Goal: Task Accomplishment & Management: Use online tool/utility

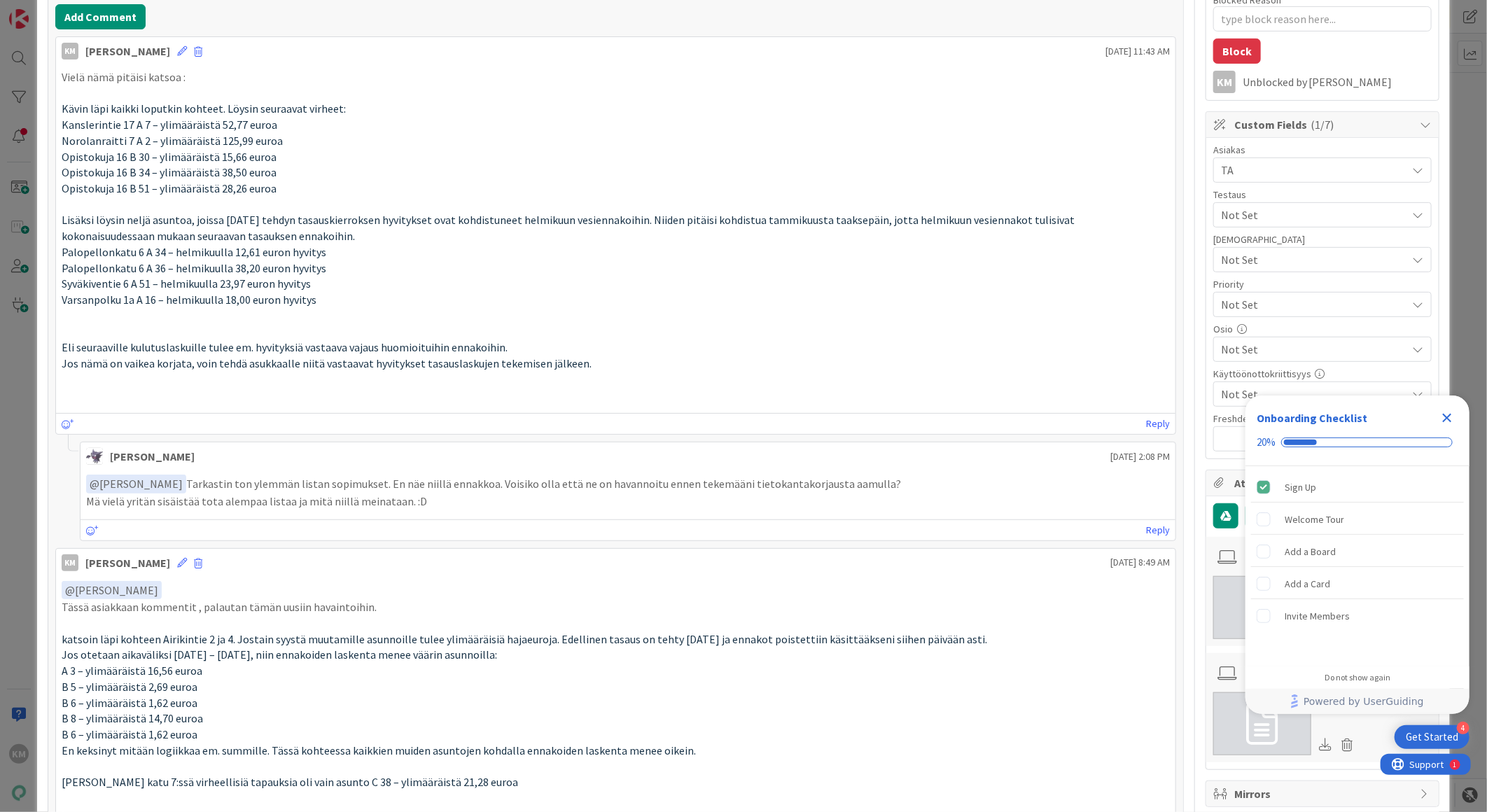
drag, startPoint x: 175, startPoint y: 484, endPoint x: 869, endPoint y: 483, distance: 694.0
click at [869, 483] on p "﻿ @ [PERSON_NAME] ﻿ Tarkastin ton ylemmän listan sopimukset. En näe niillä enna…" at bounding box center [628, 483] width 1084 height 19
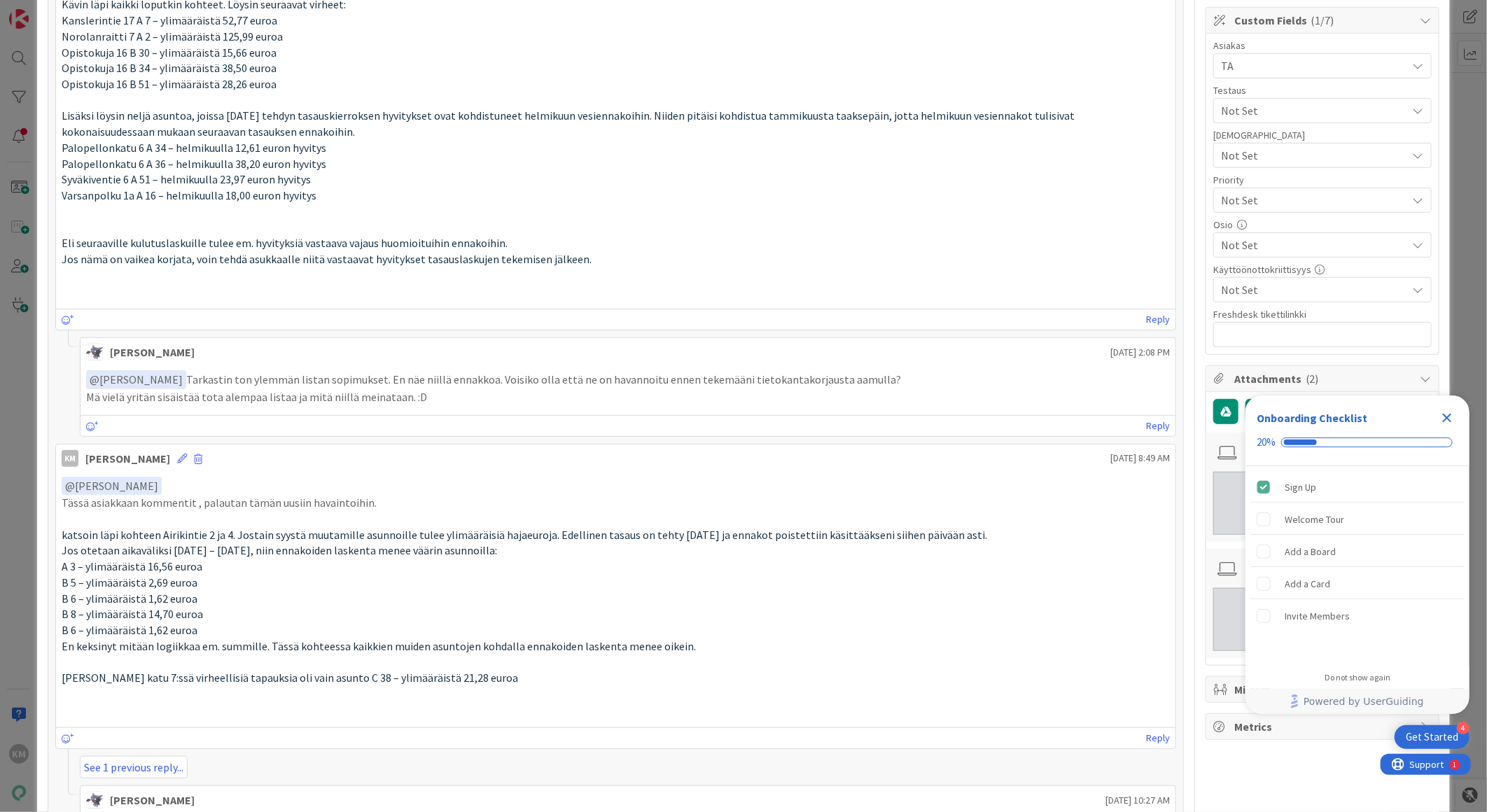
scroll to position [466, 0]
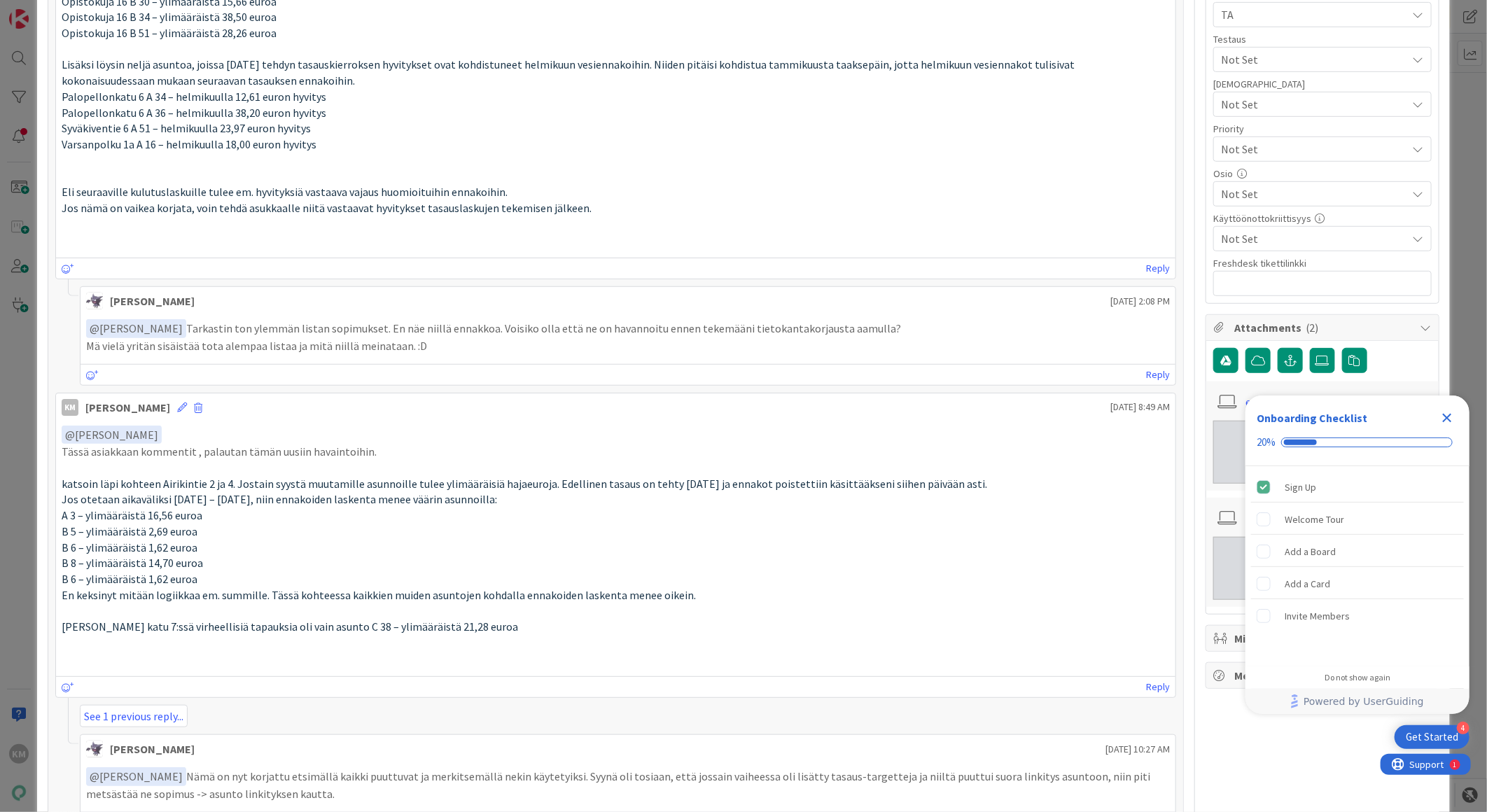
copy p "Tarkastin ton ylemmän listan sopimukset. En näe niillä ennakkoa. Voisiko olla e…"
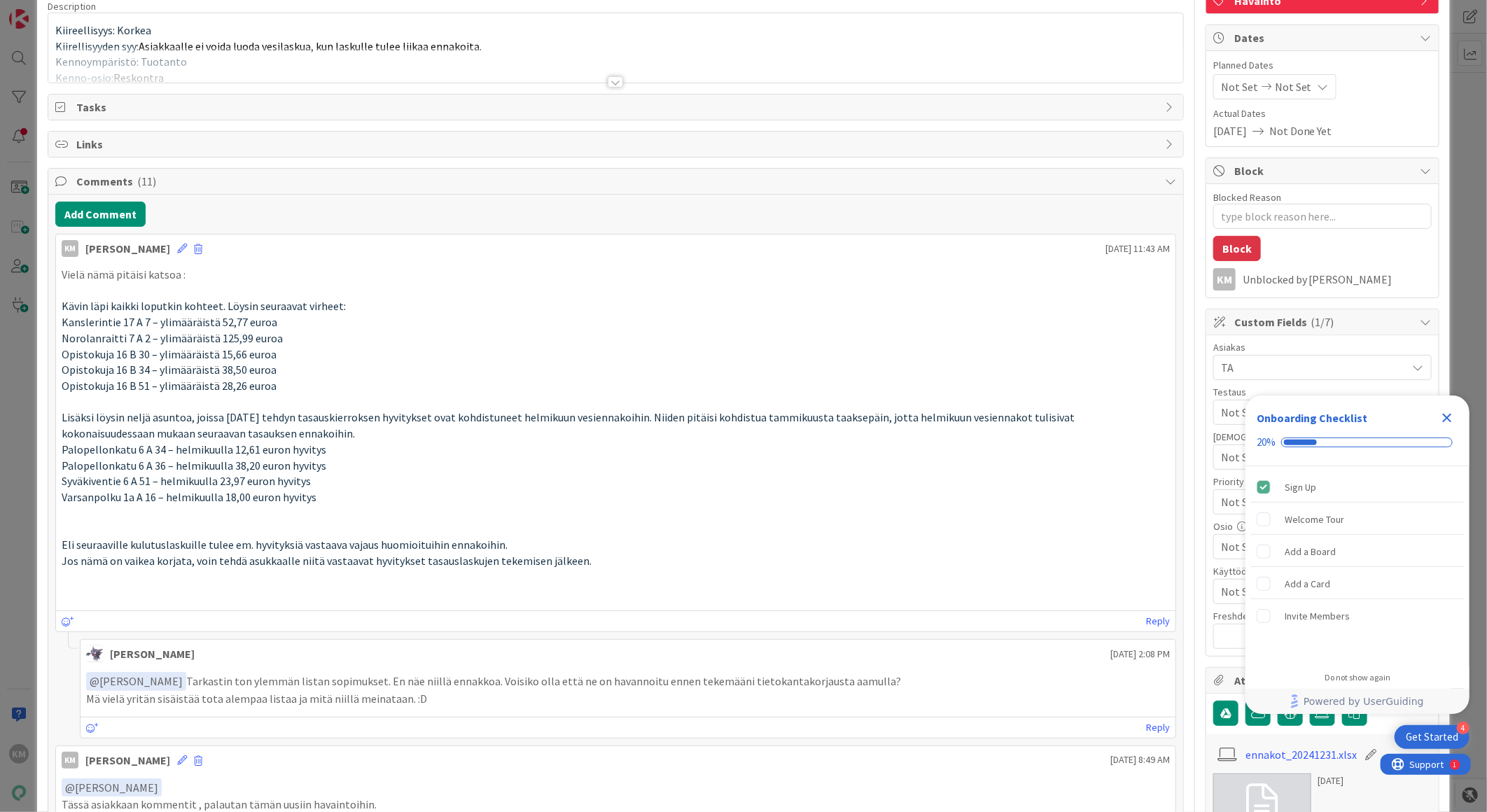
scroll to position [0, 0]
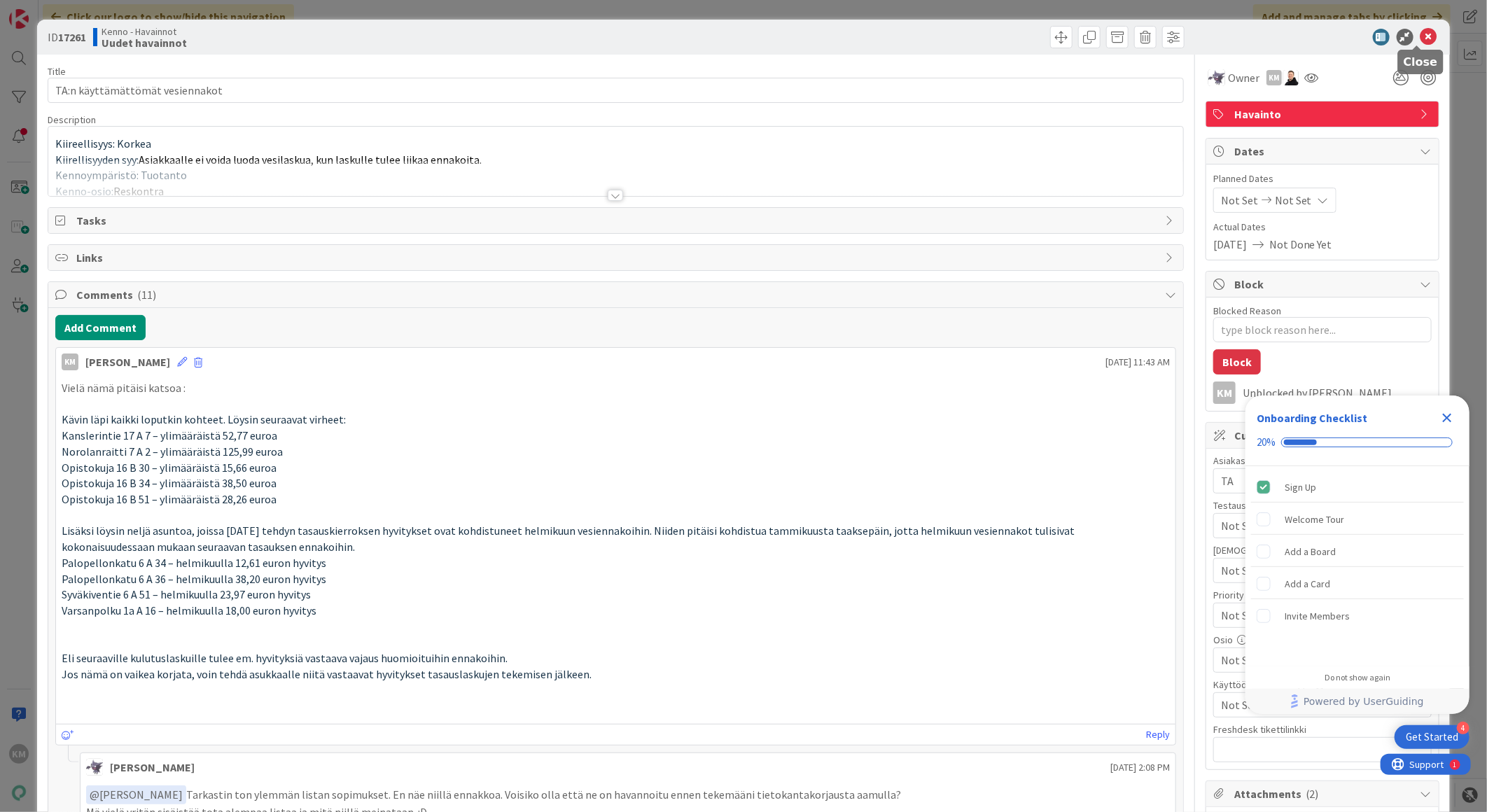
click at [1421, 34] on icon at bounding box center [1429, 37] width 17 height 17
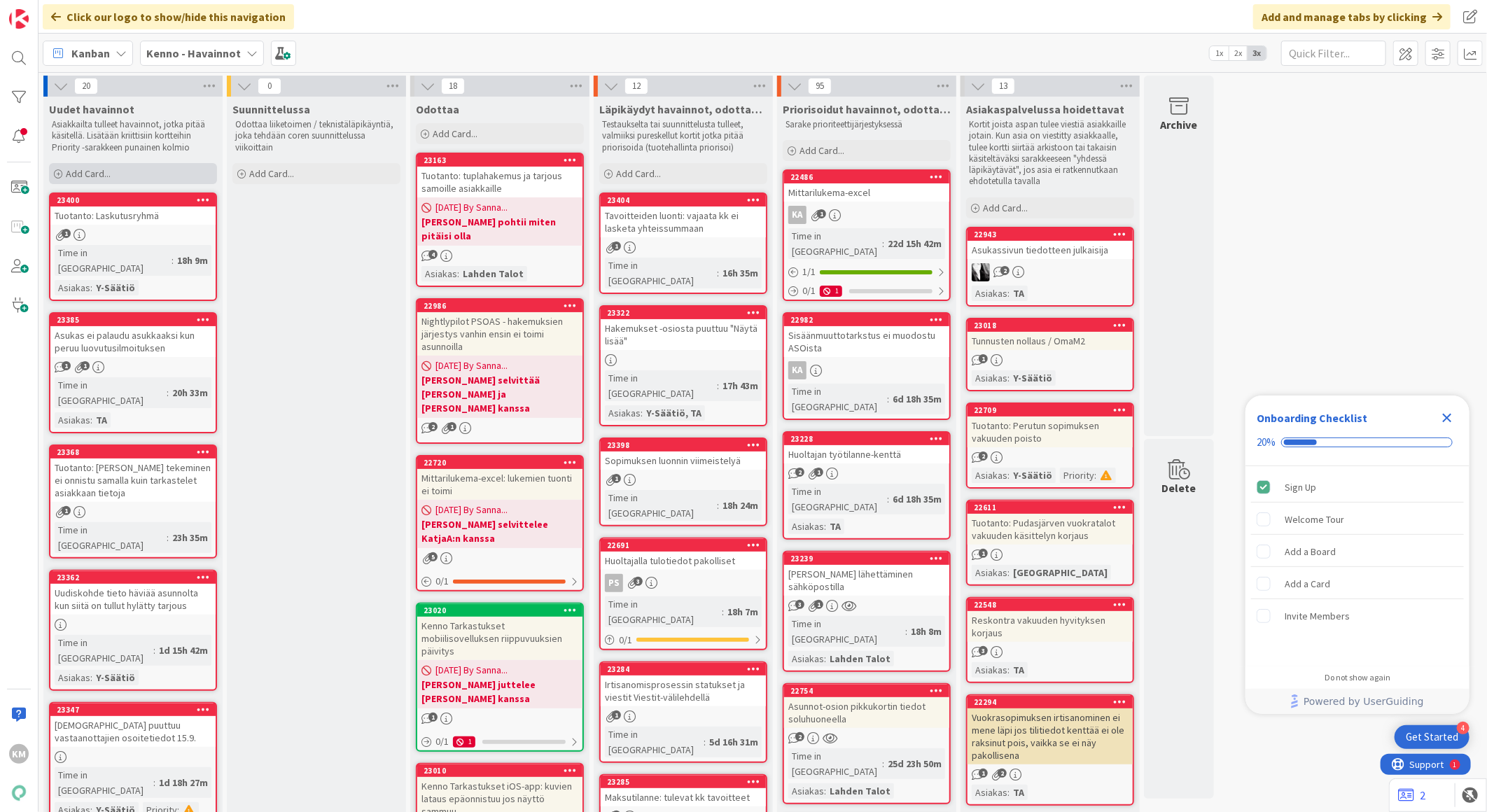
click at [82, 166] on div "Add Card..." at bounding box center [132, 173] width 168 height 21
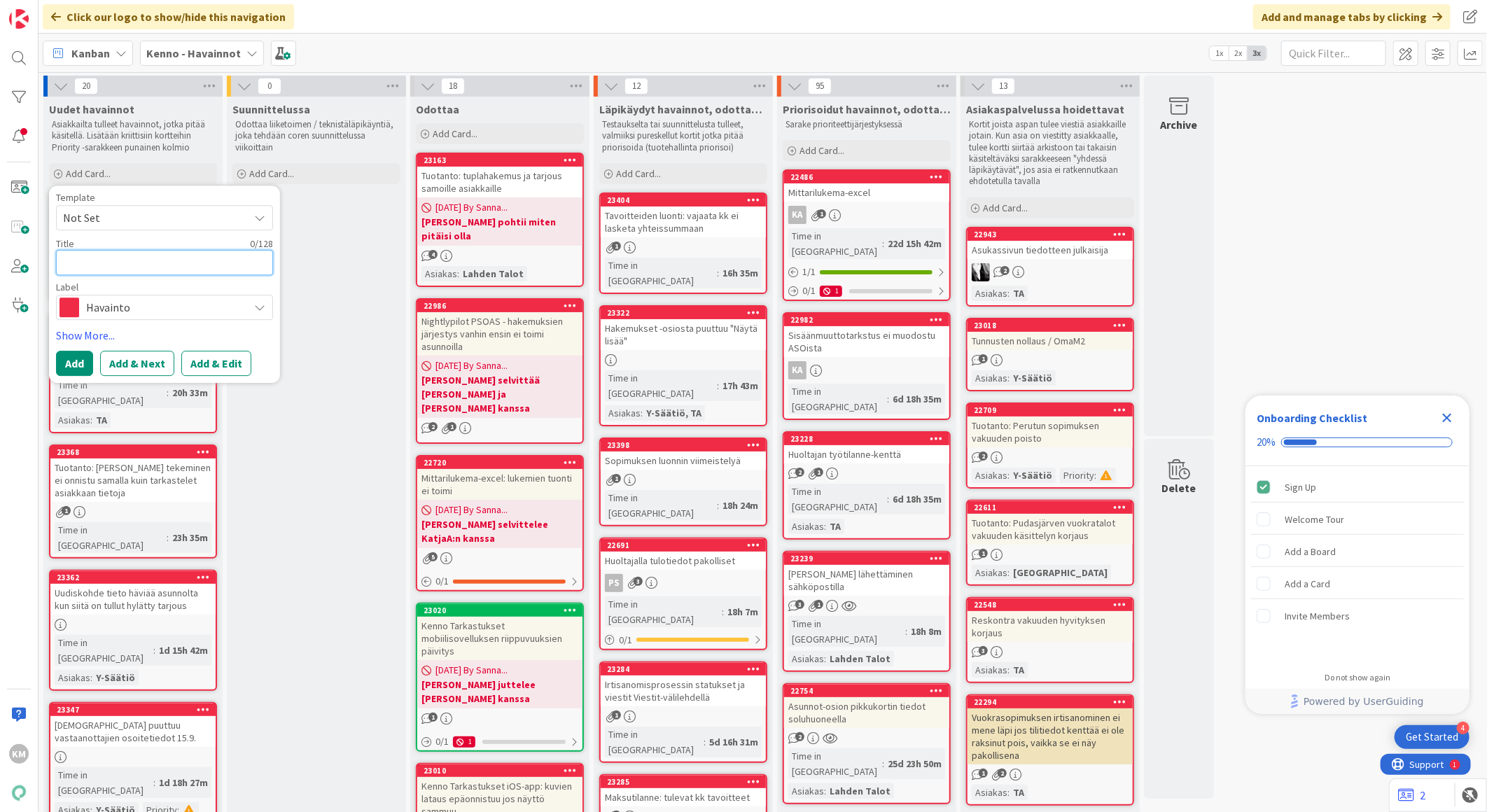
paste textarea "Suunniteltu tarkastuspäivä-rajain"
type textarea "x"
type textarea "Suunniteltu tarkastuspäivä-rajain"
click at [224, 361] on button "Add & Edit" at bounding box center [216, 363] width 70 height 25
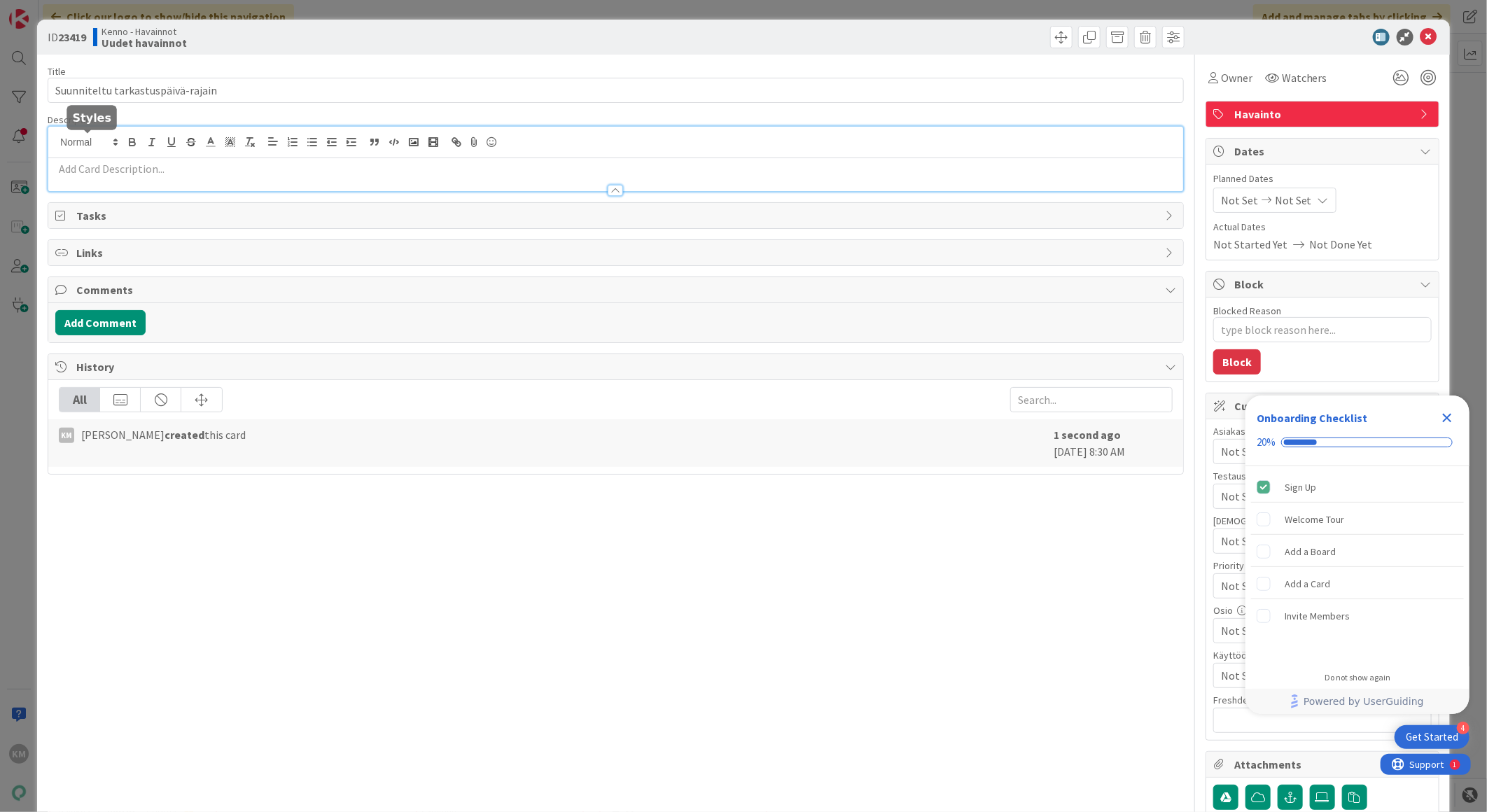
click at [92, 143] on div at bounding box center [615, 159] width 1135 height 65
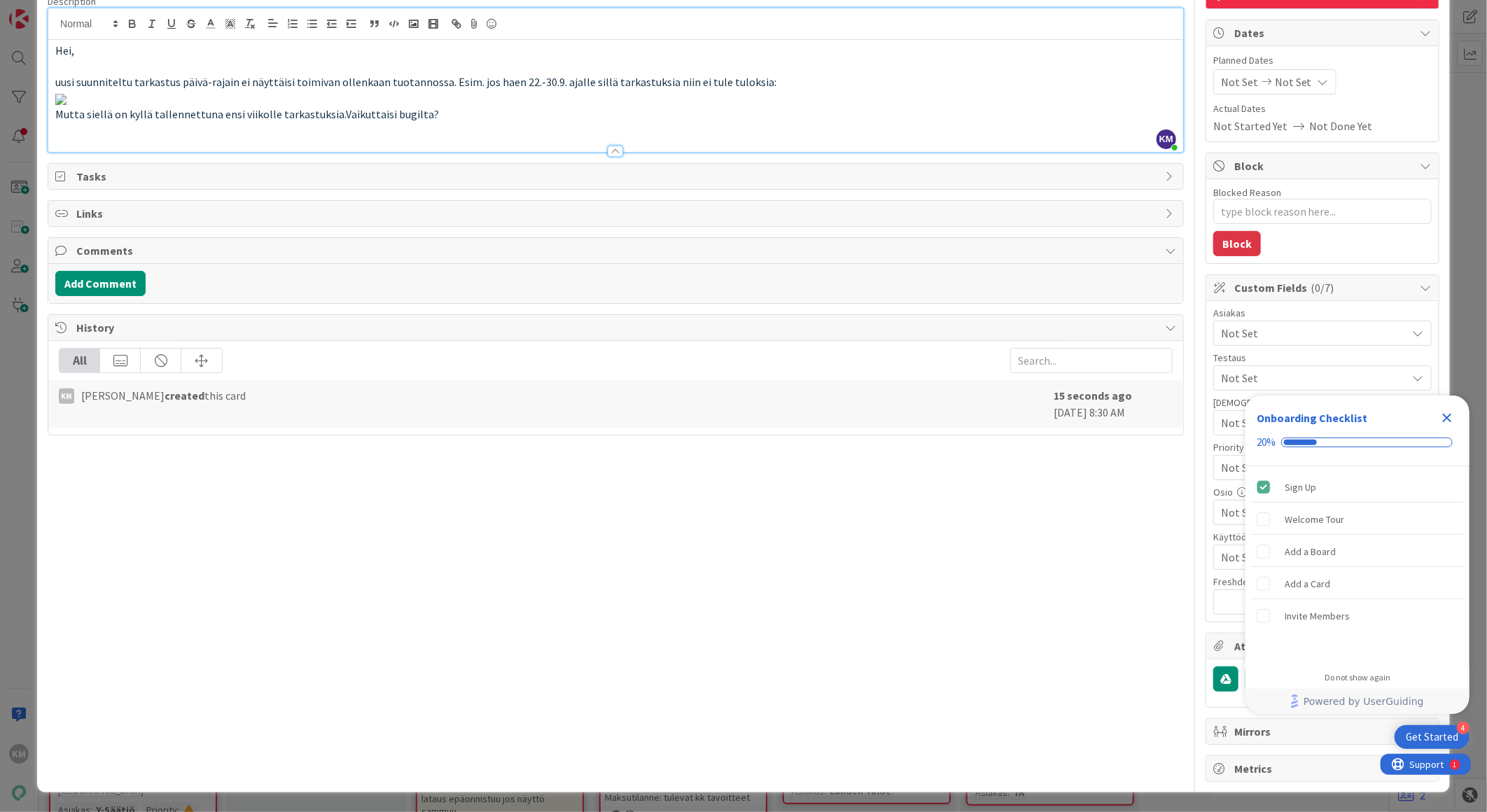
scroll to position [263, 0]
click at [94, 296] on button "Add Comment" at bounding box center [100, 283] width 90 height 25
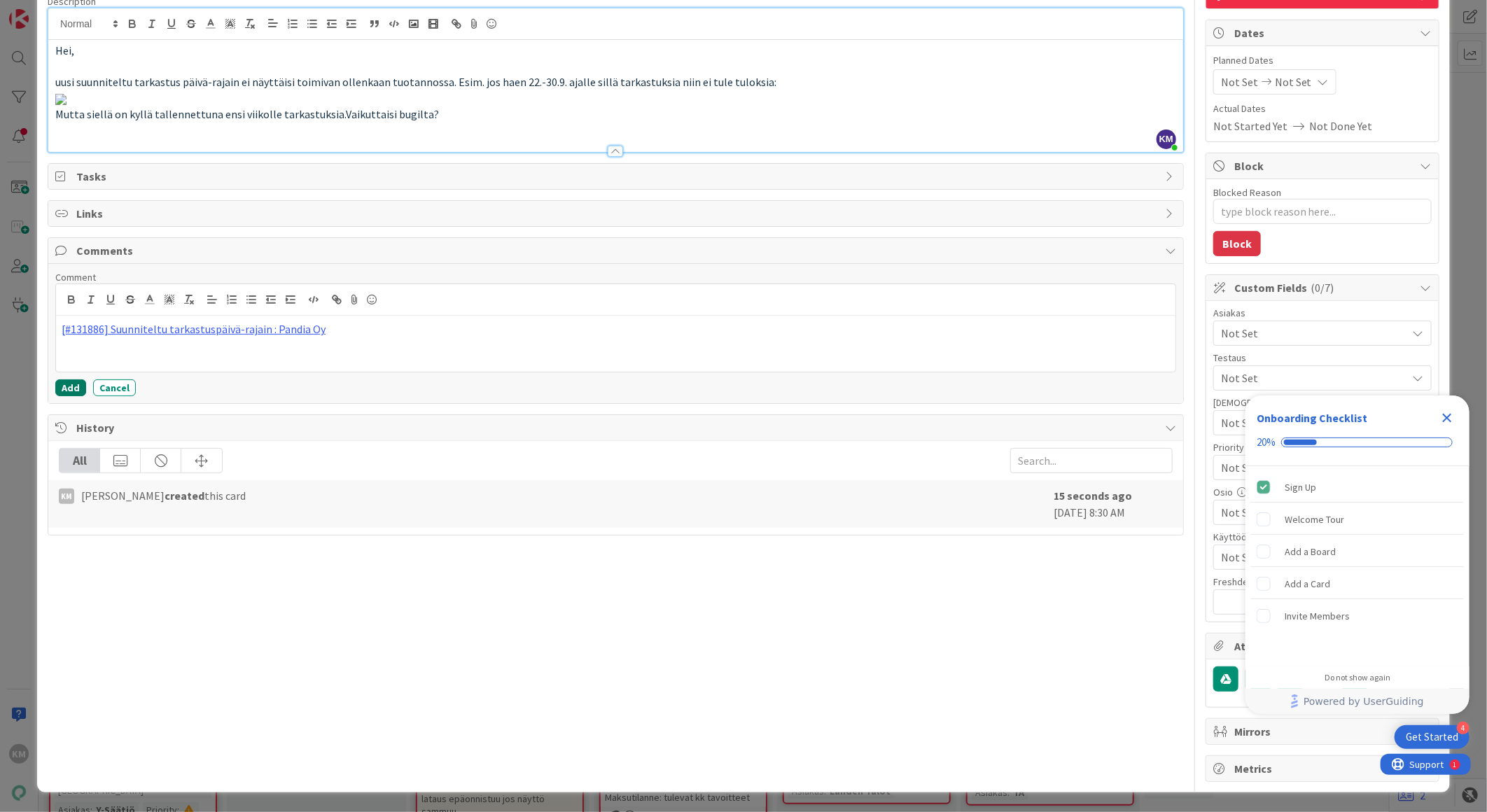
click at [75, 396] on button "Add" at bounding box center [70, 387] width 31 height 17
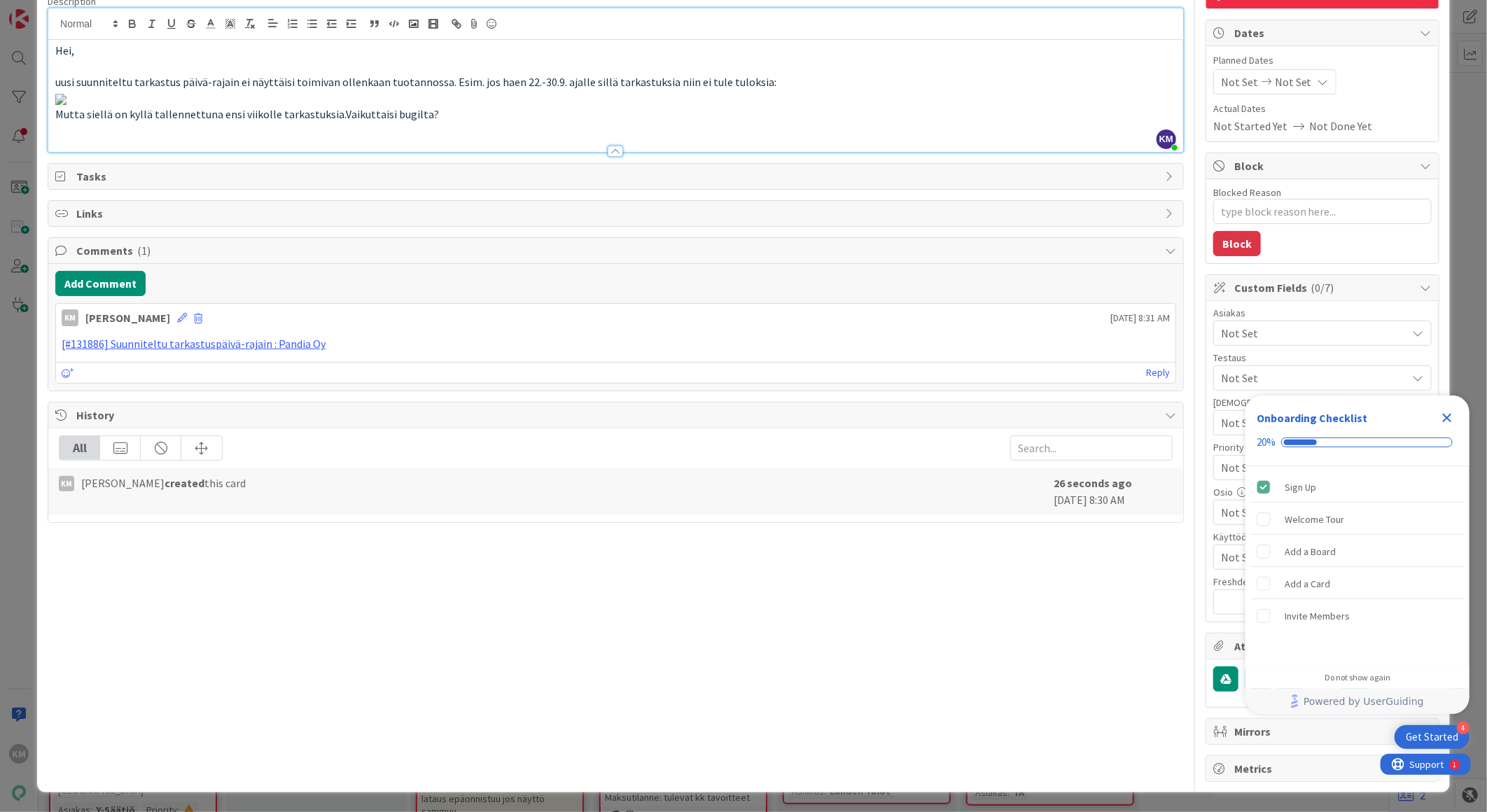
scroll to position [0, 0]
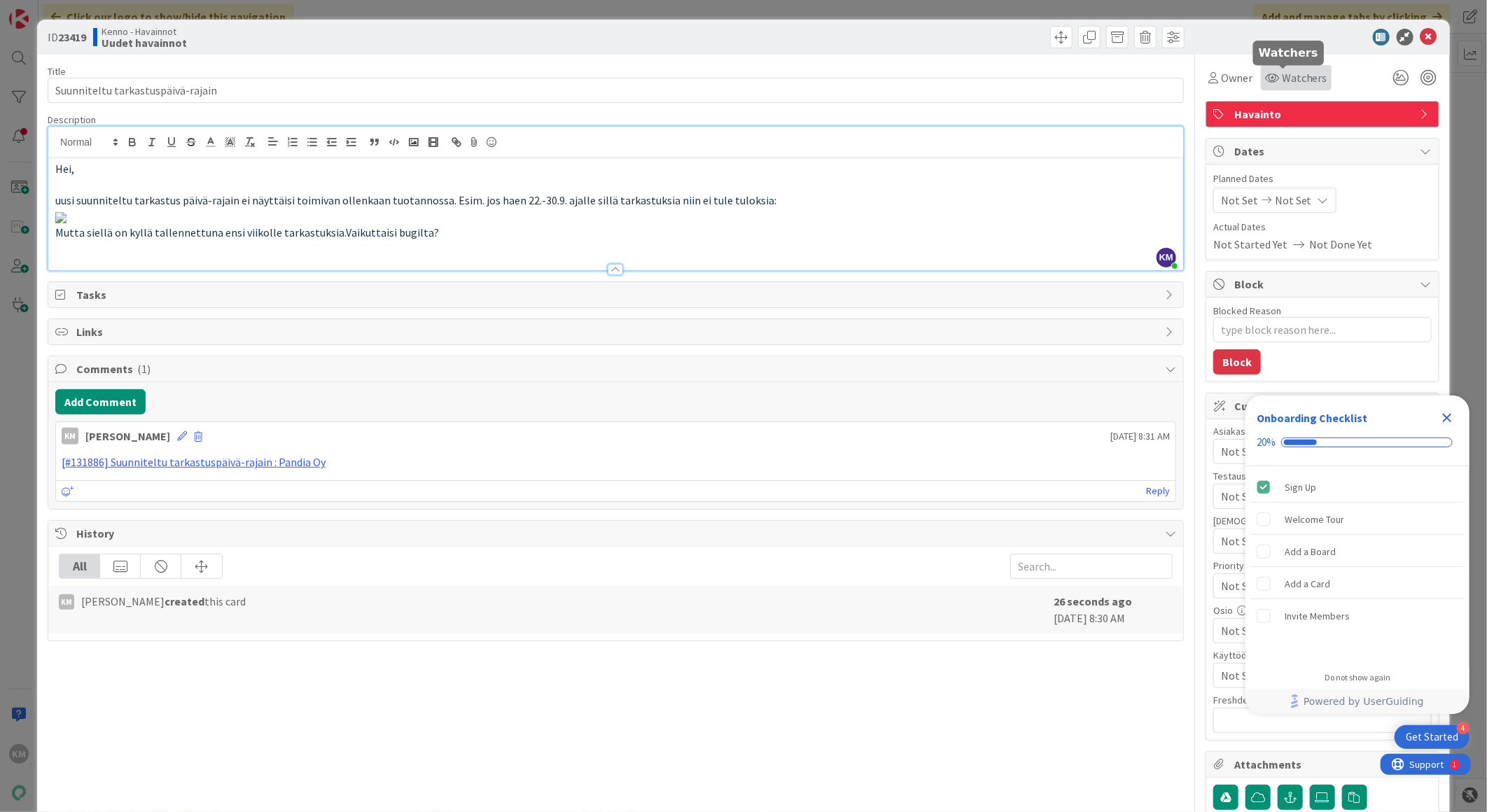
click at [1282, 84] on span "Watchers" at bounding box center [1304, 78] width 46 height 17
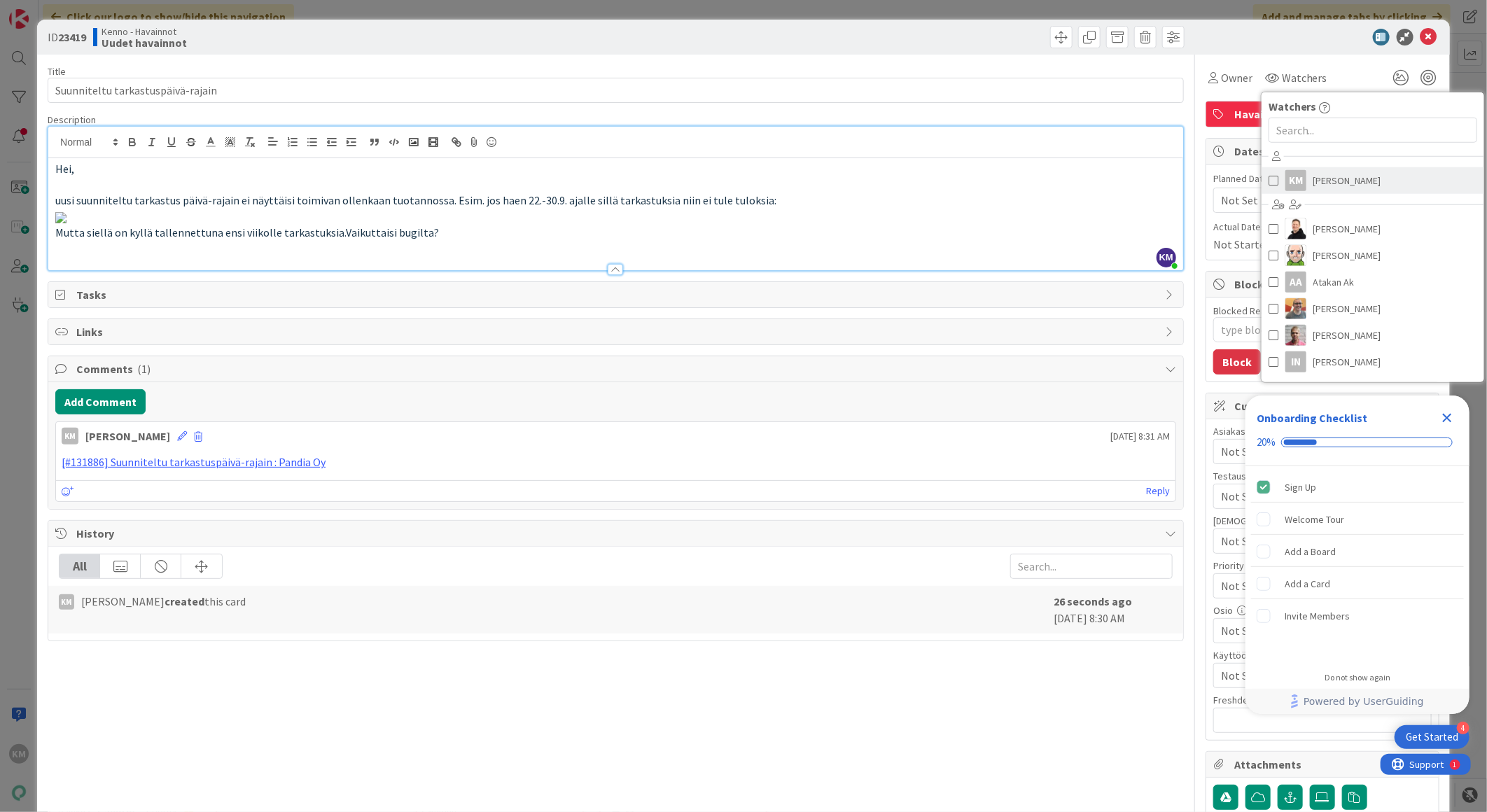
click at [1314, 183] on span "[PERSON_NAME]" at bounding box center [1348, 180] width 68 height 21
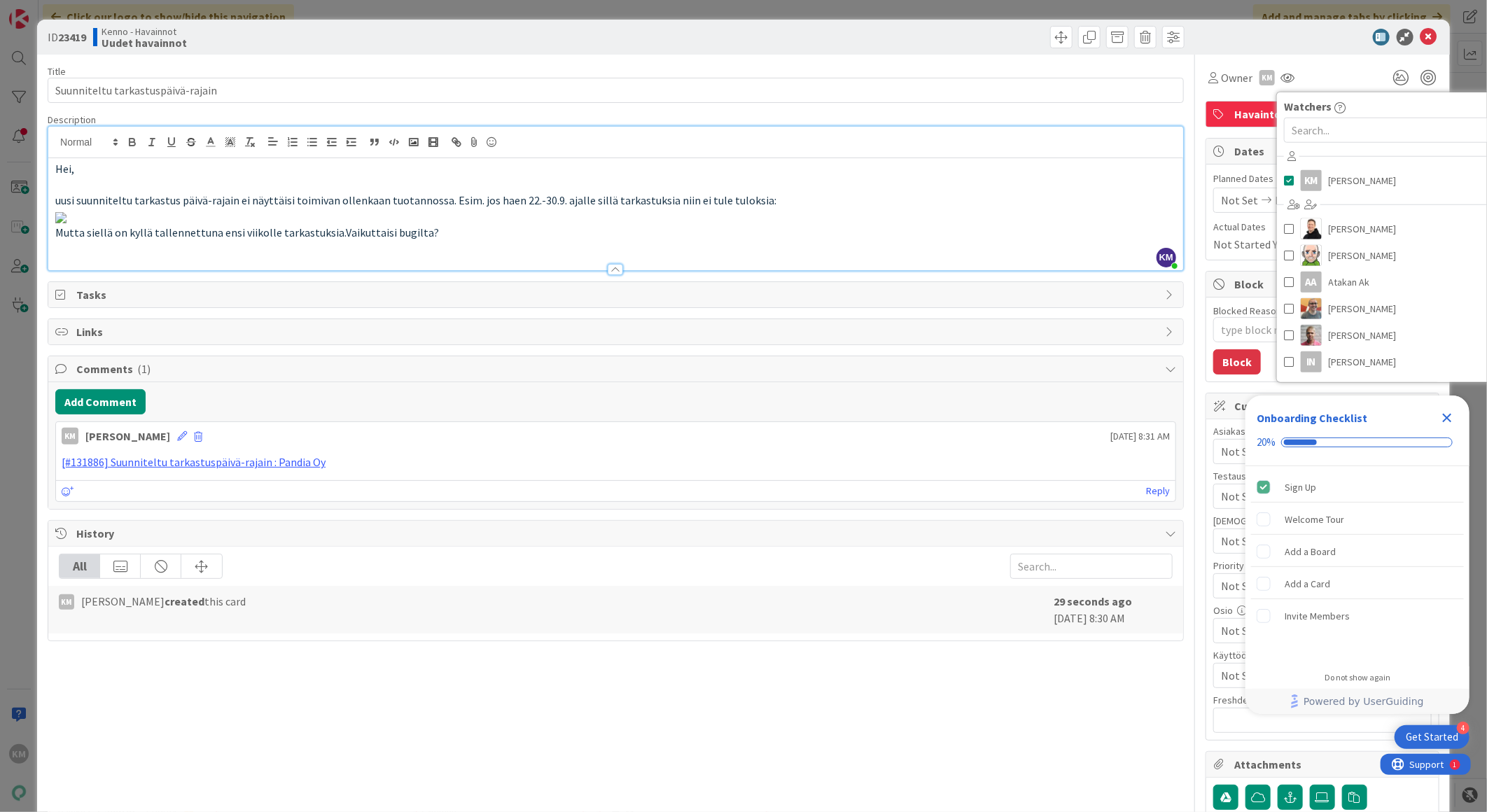
click at [1446, 416] on icon "Close Checklist" at bounding box center [1447, 418] width 9 height 9
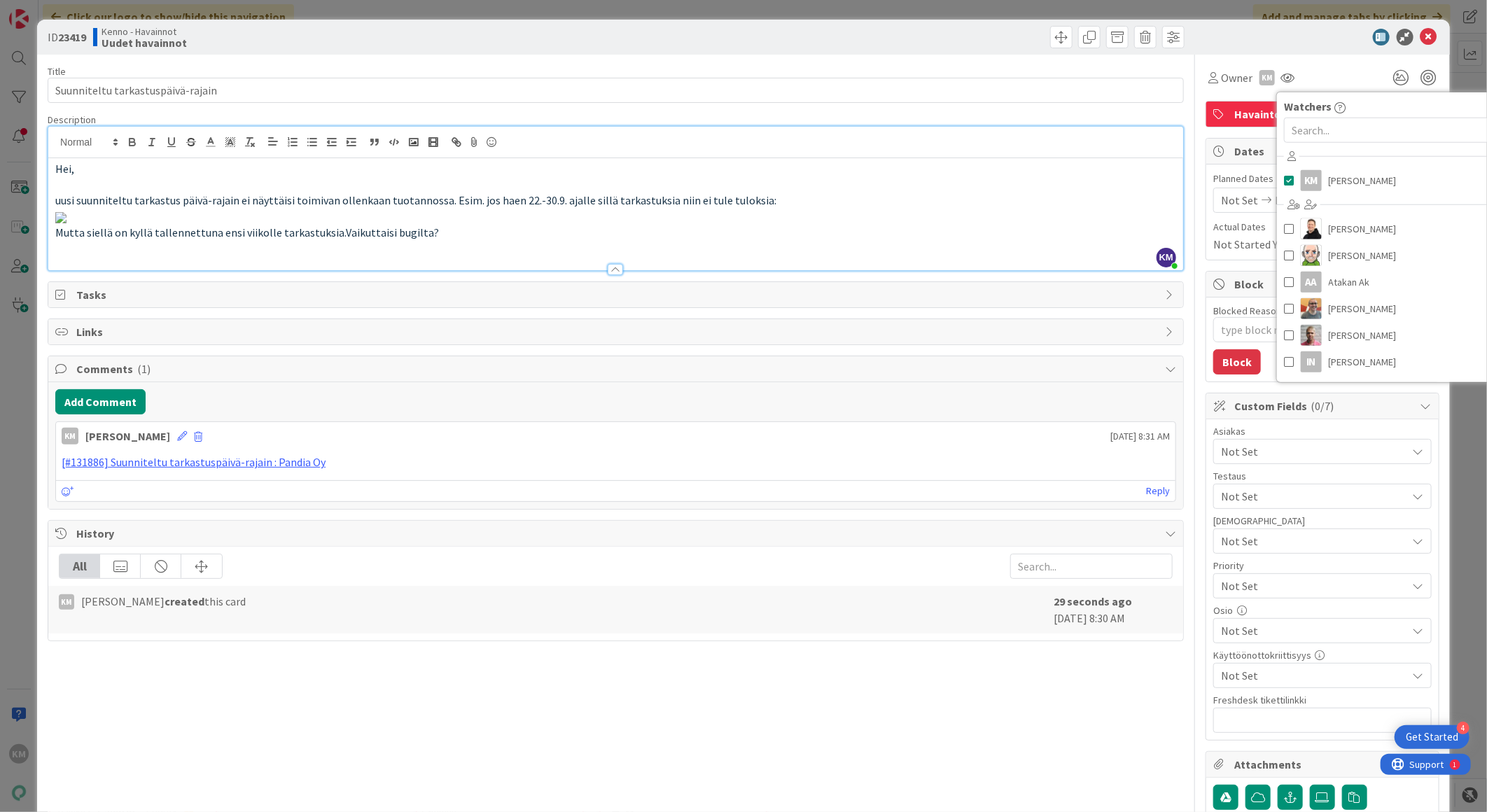
click at [1315, 40] on div at bounding box center [1315, 37] width 248 height 17
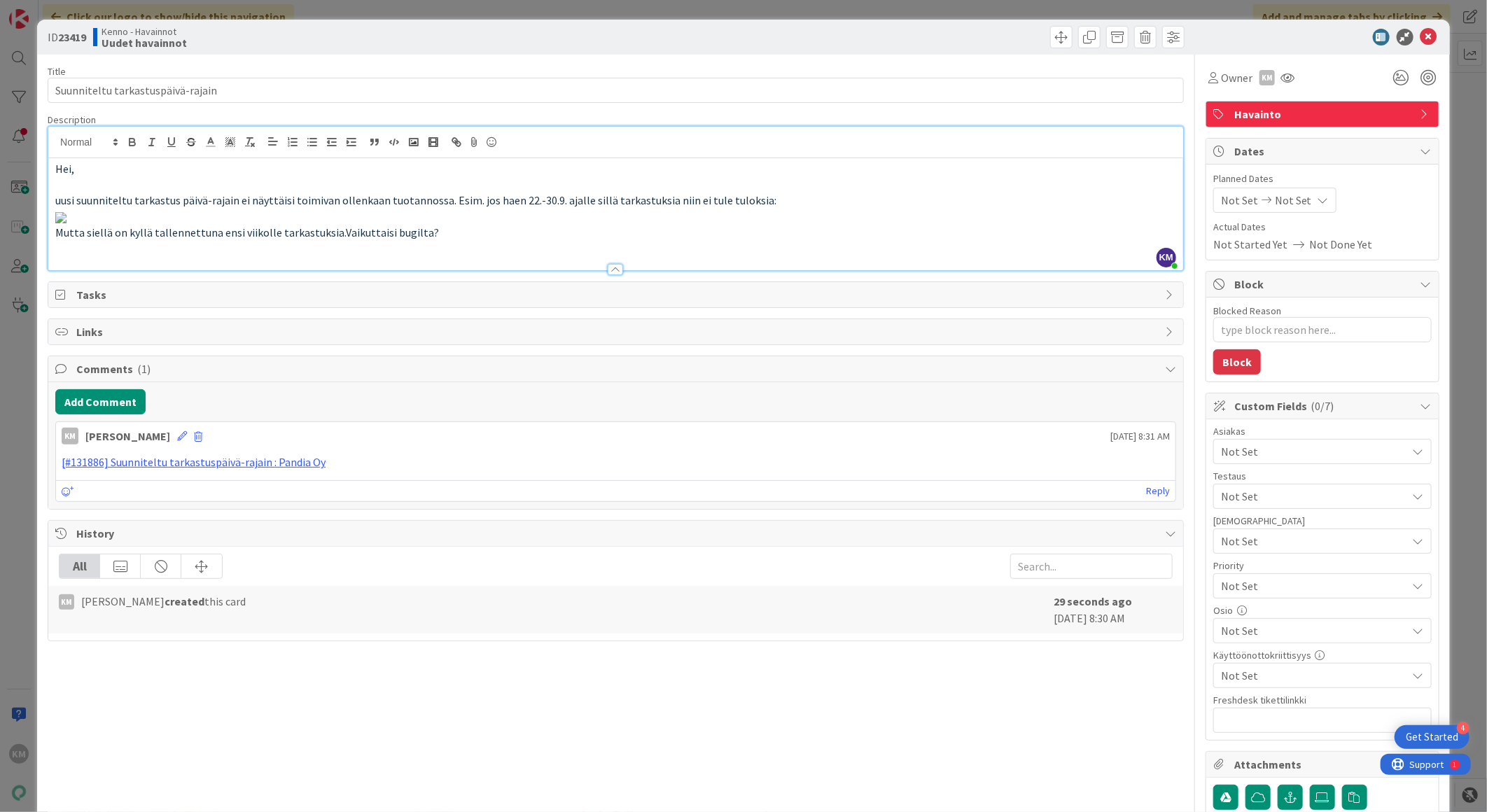
click at [1248, 451] on span "Not Set" at bounding box center [1314, 451] width 186 height 17
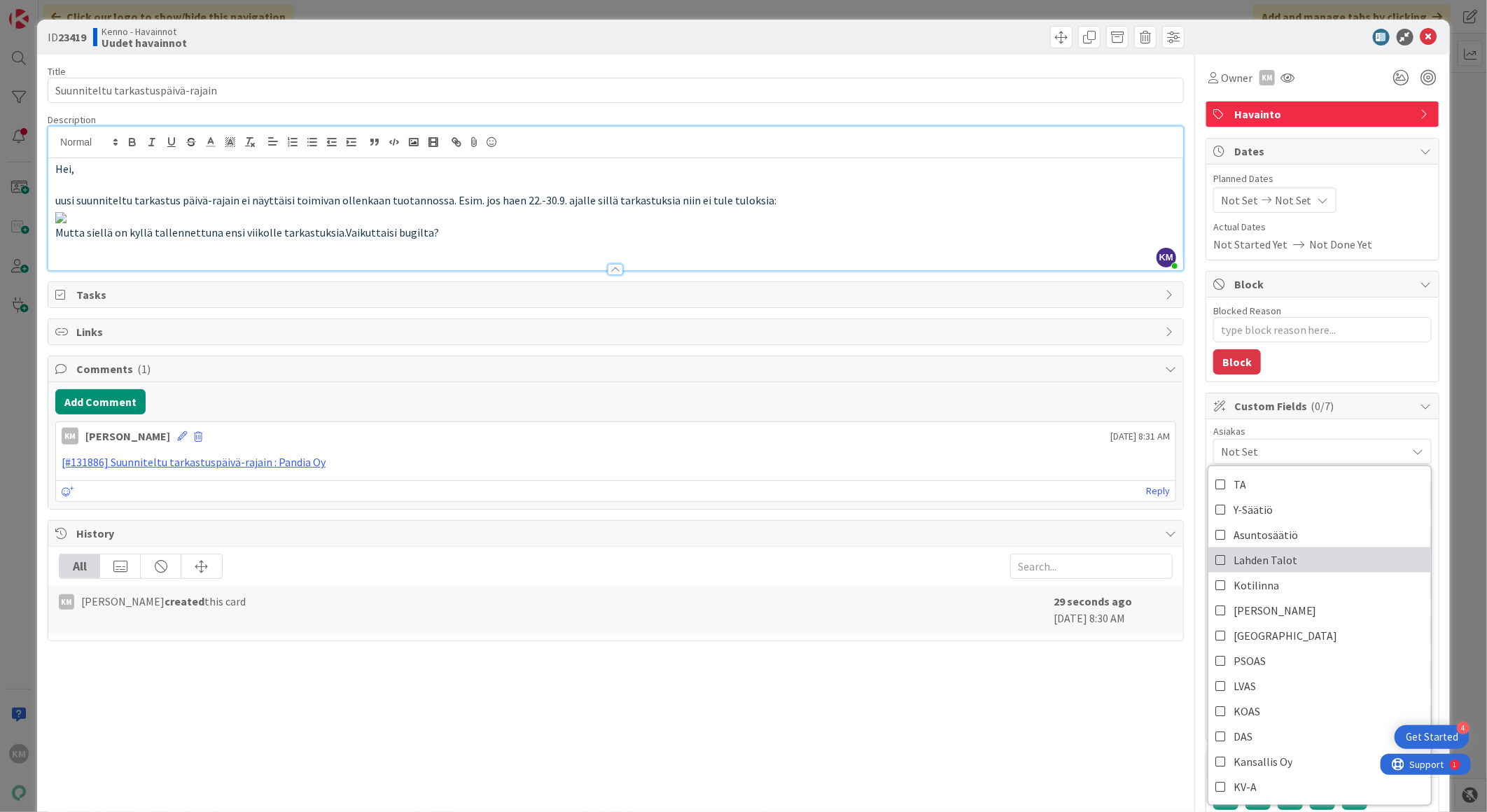
click at [1255, 564] on span "Lahden Talot" at bounding box center [1265, 560] width 64 height 21
type textarea "x"
click at [1136, 224] on p at bounding box center [616, 216] width 1121 height 16
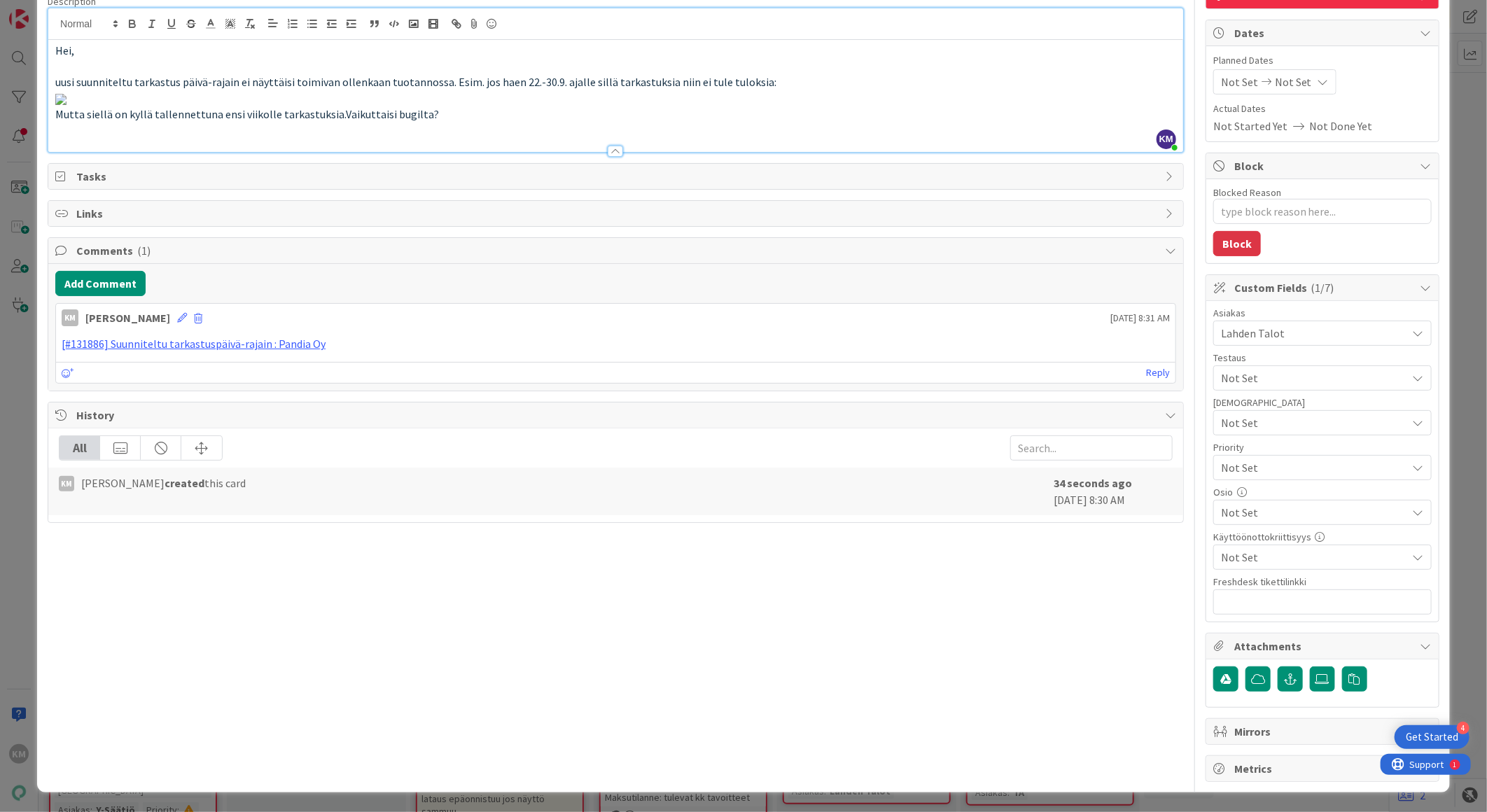
scroll to position [156, 0]
paste input "[URL][DOMAIN_NAME]"
type input "[URL][DOMAIN_NAME]"
type textarea "x"
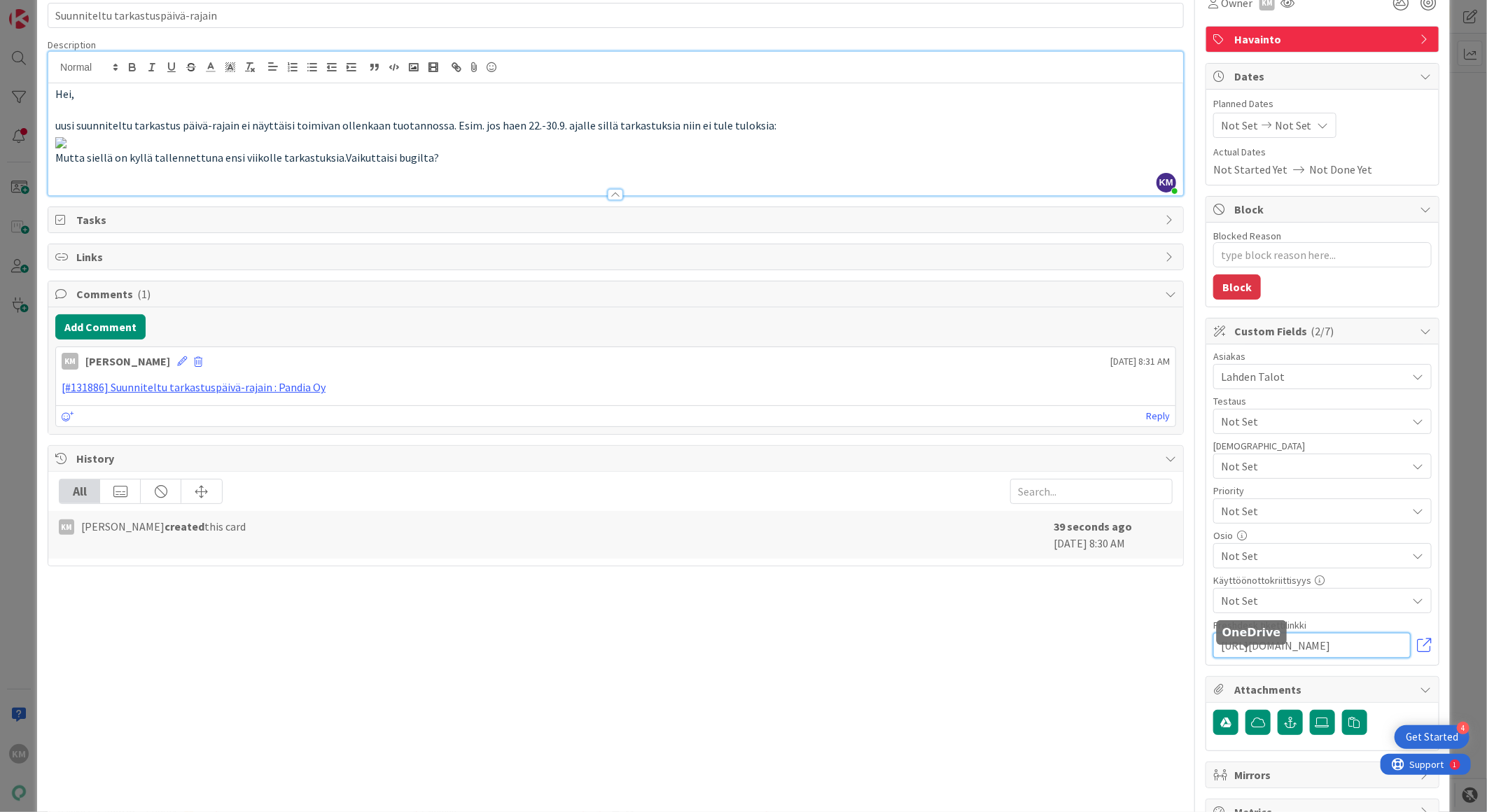
scroll to position [0, 0]
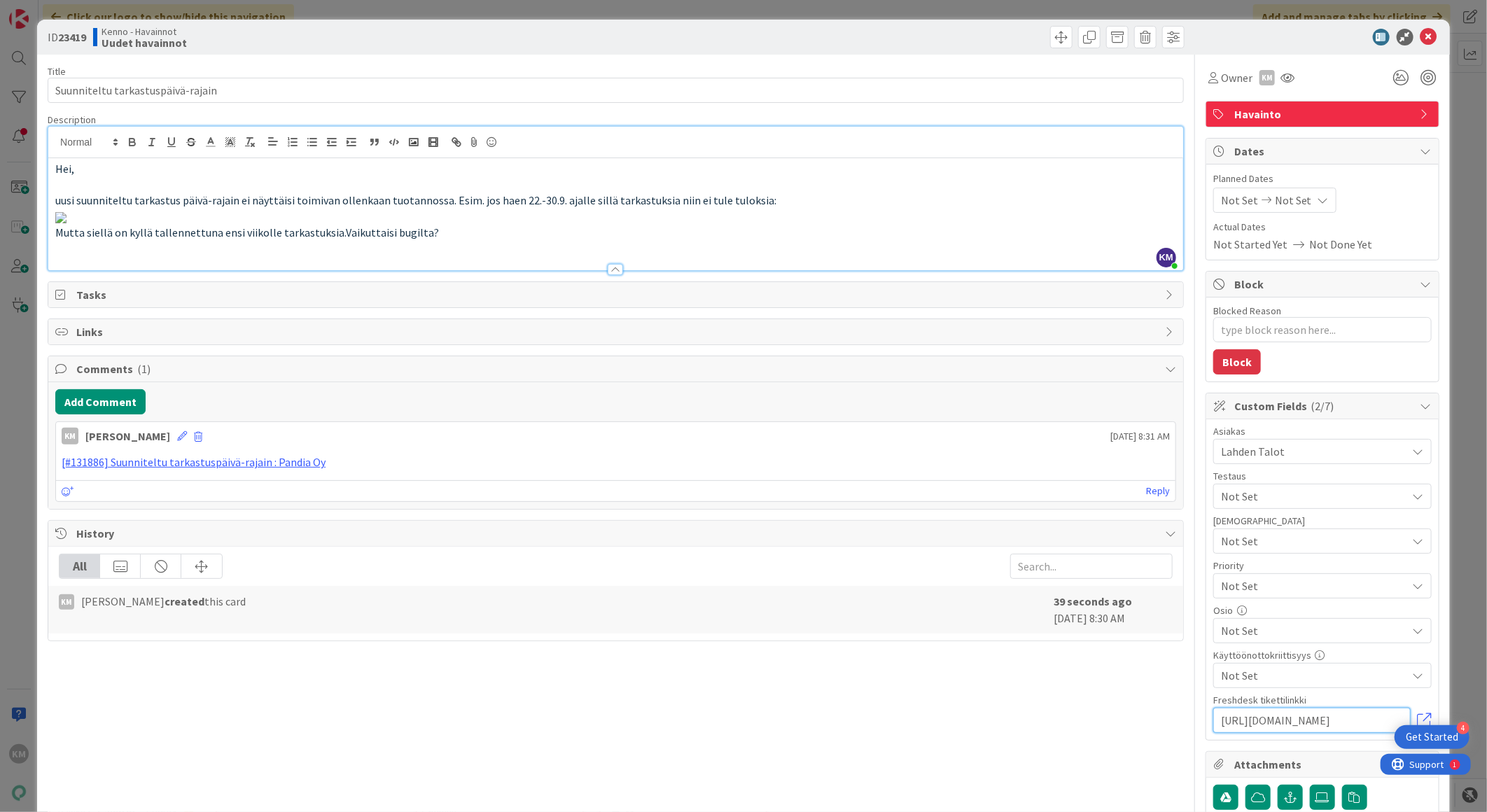
type input "[URL][DOMAIN_NAME]"
click at [70, 36] on b "23419" at bounding box center [72, 36] width 28 height 14
copy b "23419"
click at [1421, 36] on icon at bounding box center [1429, 37] width 17 height 17
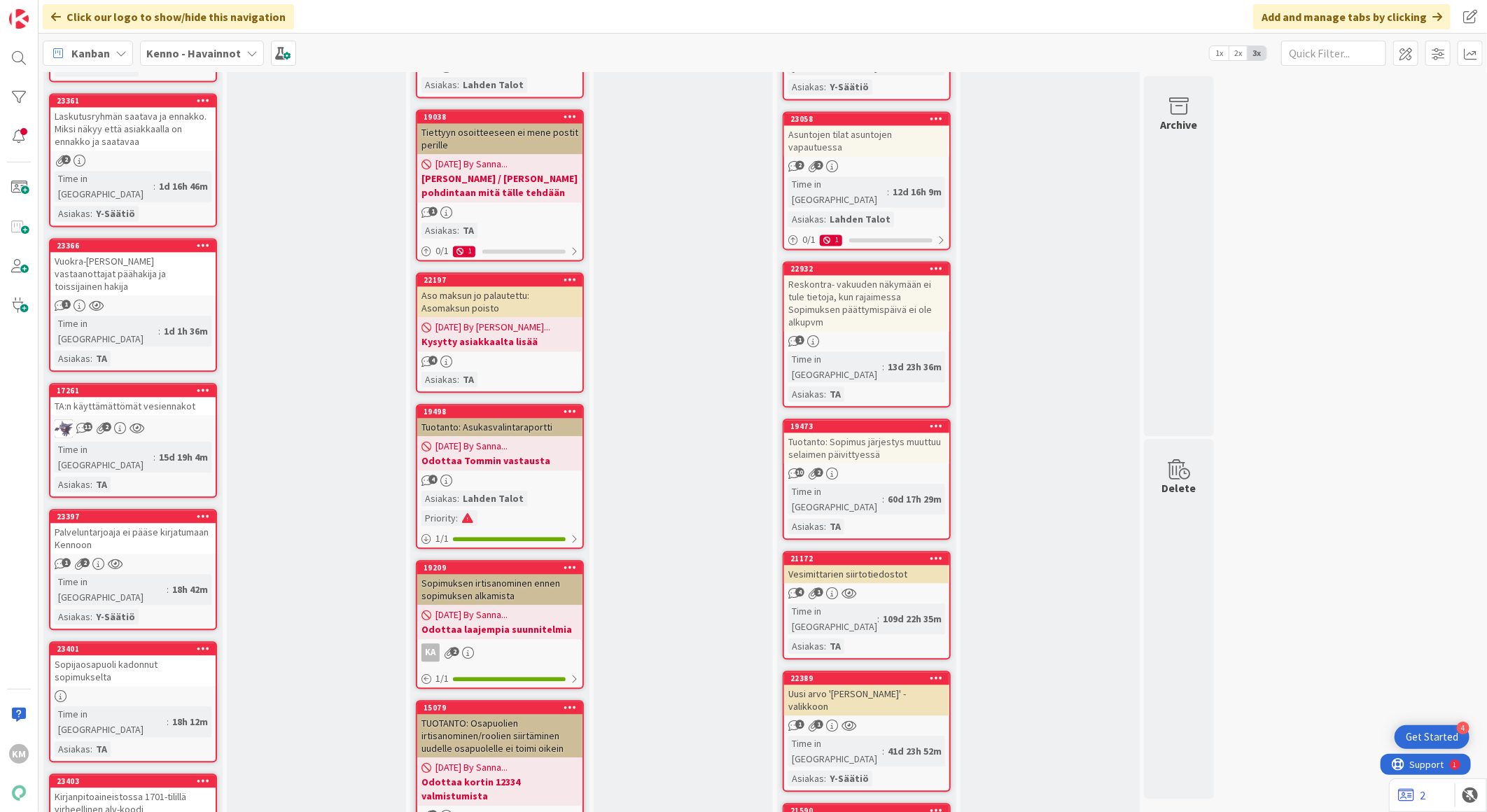
scroll to position [2178, 0]
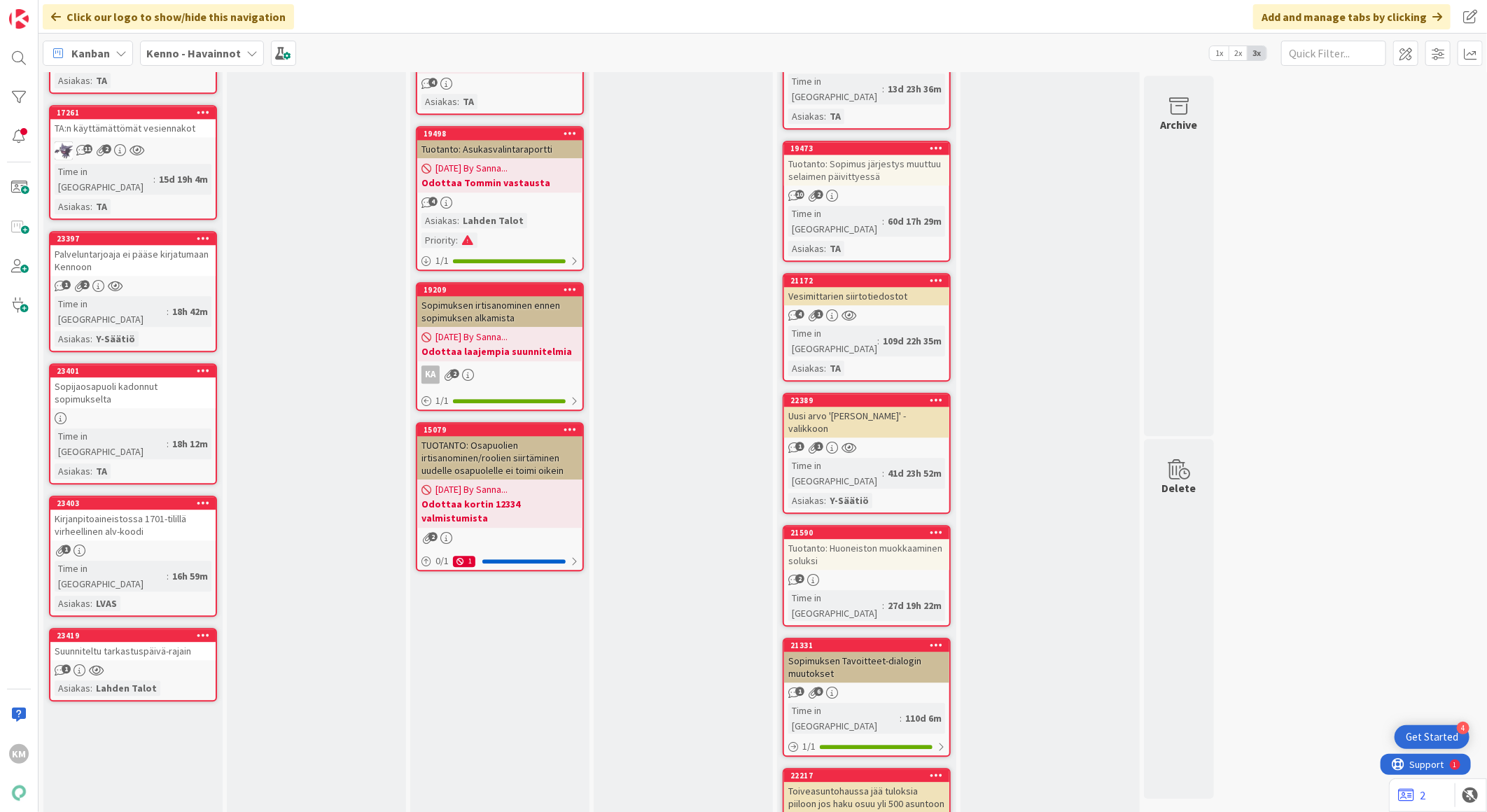
click at [135, 642] on div "Suunniteltu tarkastuspäivä-rajain" at bounding box center [133, 651] width 166 height 18
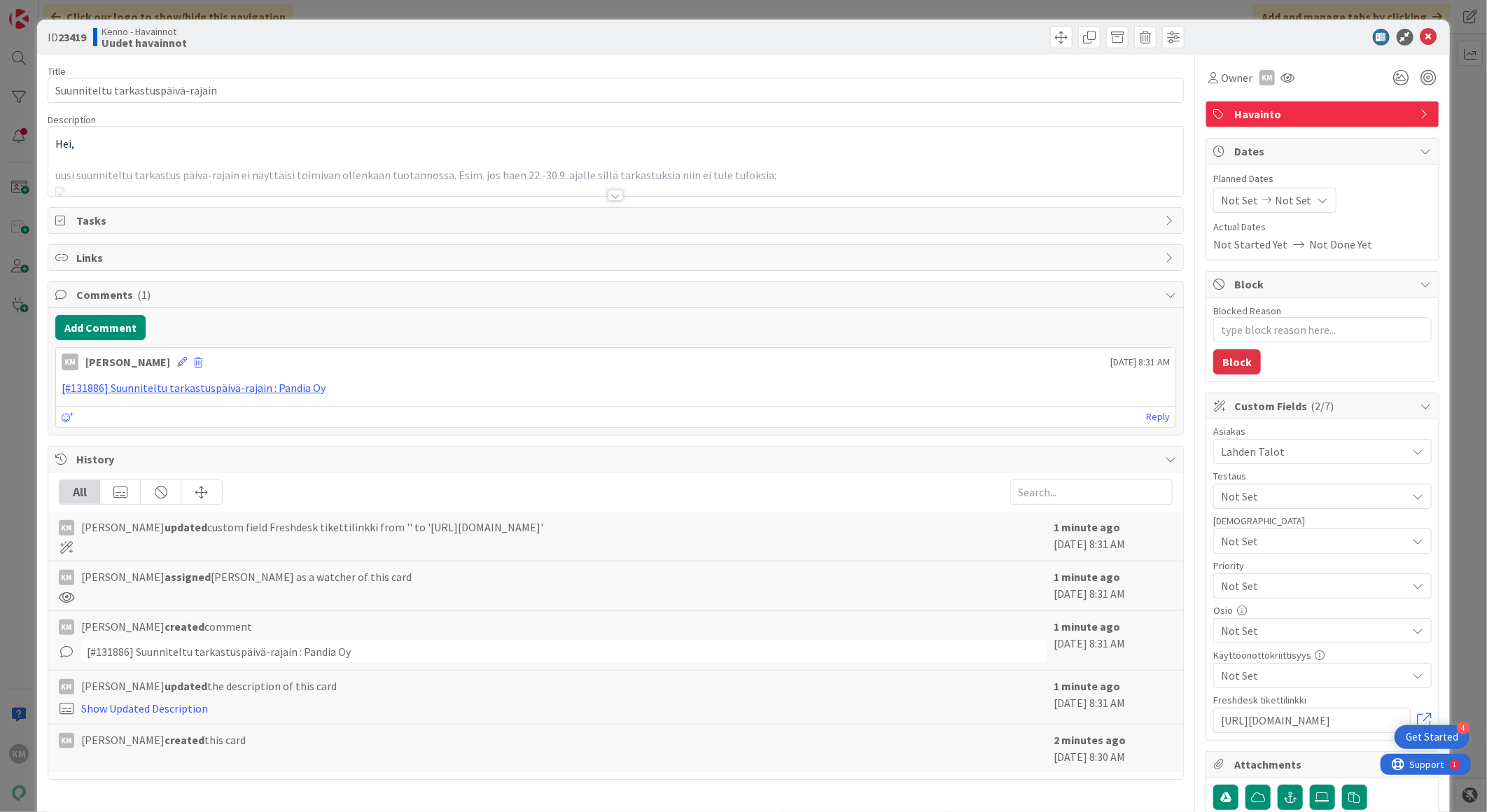
click at [1226, 589] on span "Not Set" at bounding box center [1311, 586] width 180 height 20
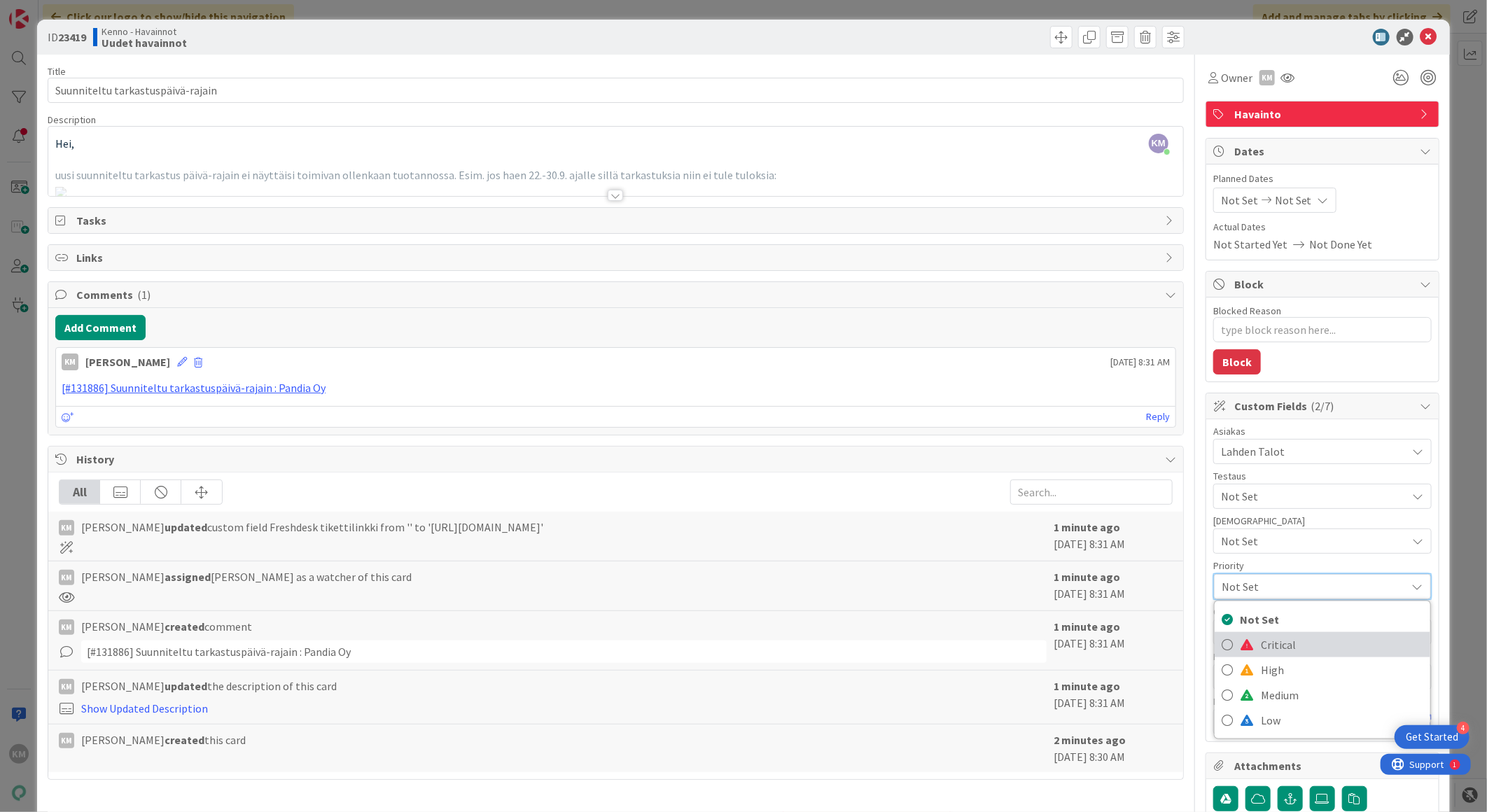
click at [1240, 644] on span at bounding box center [1247, 645] width 14 height 12
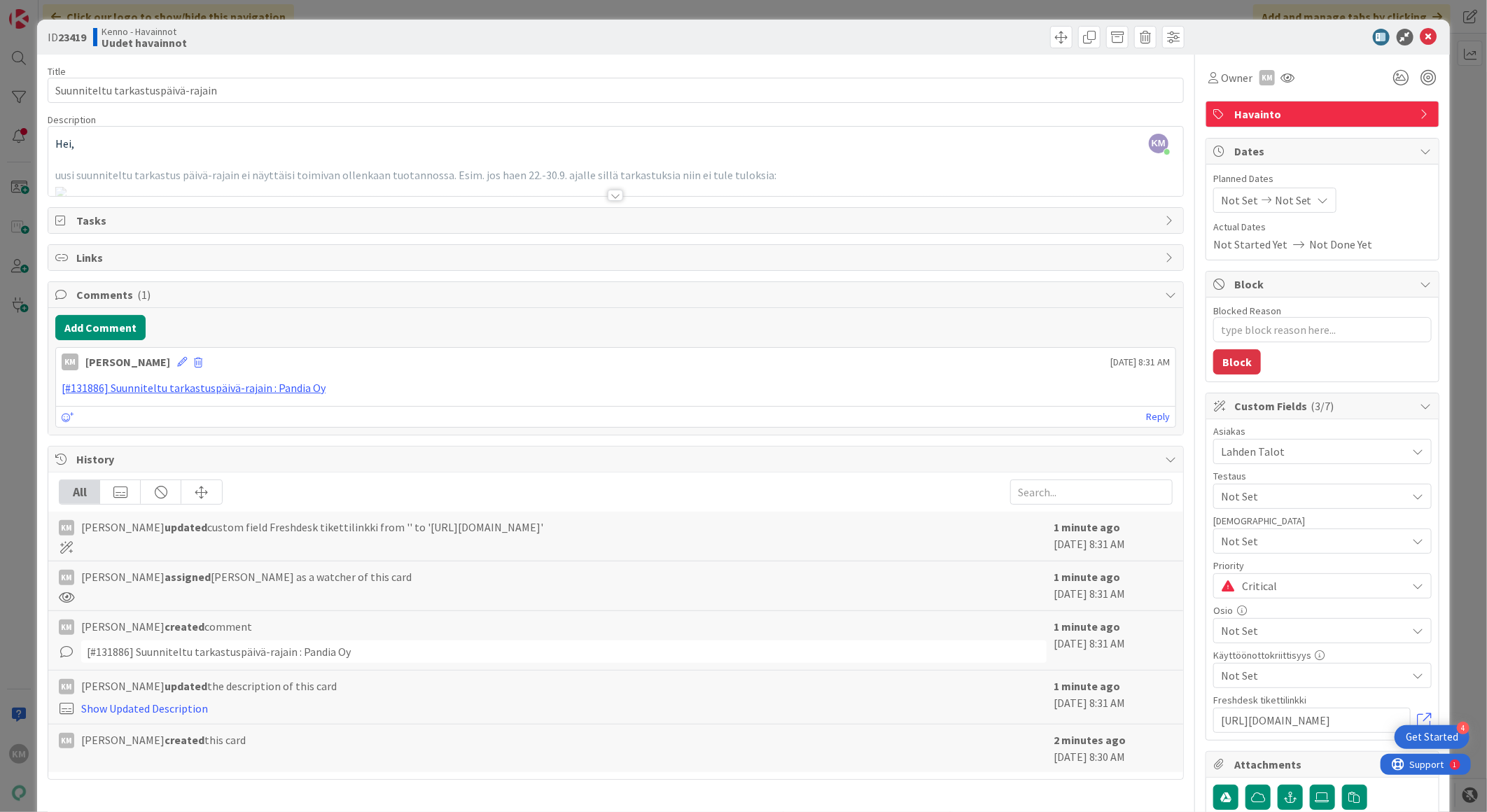
click at [1292, 589] on span "Critical" at bounding box center [1321, 586] width 158 height 20
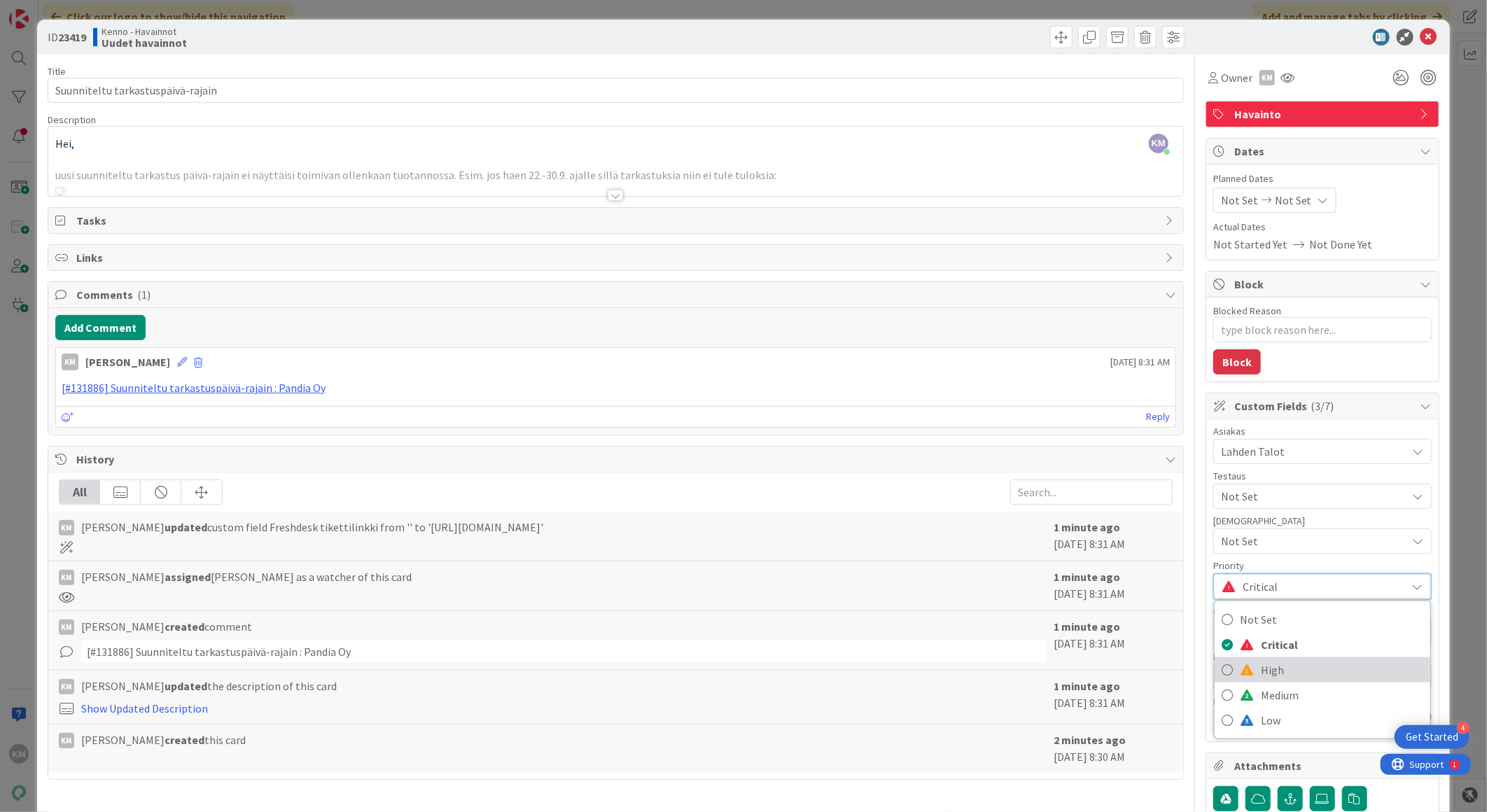
click at [1249, 665] on link "High" at bounding box center [1322, 670] width 215 height 25
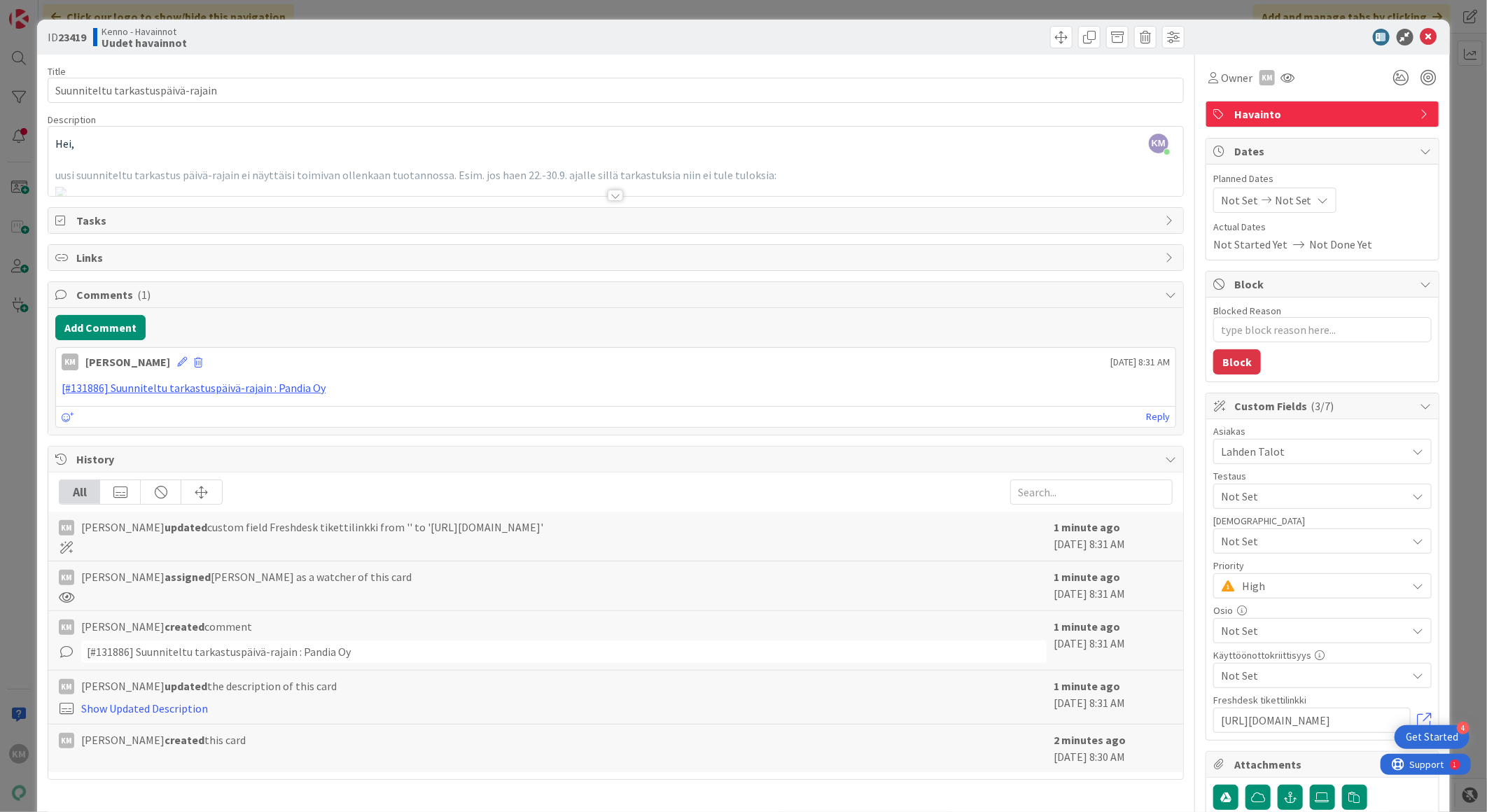
type textarea "x"
click at [1409, 43] on div at bounding box center [1315, 37] width 248 height 17
click at [1421, 41] on icon at bounding box center [1429, 37] width 17 height 17
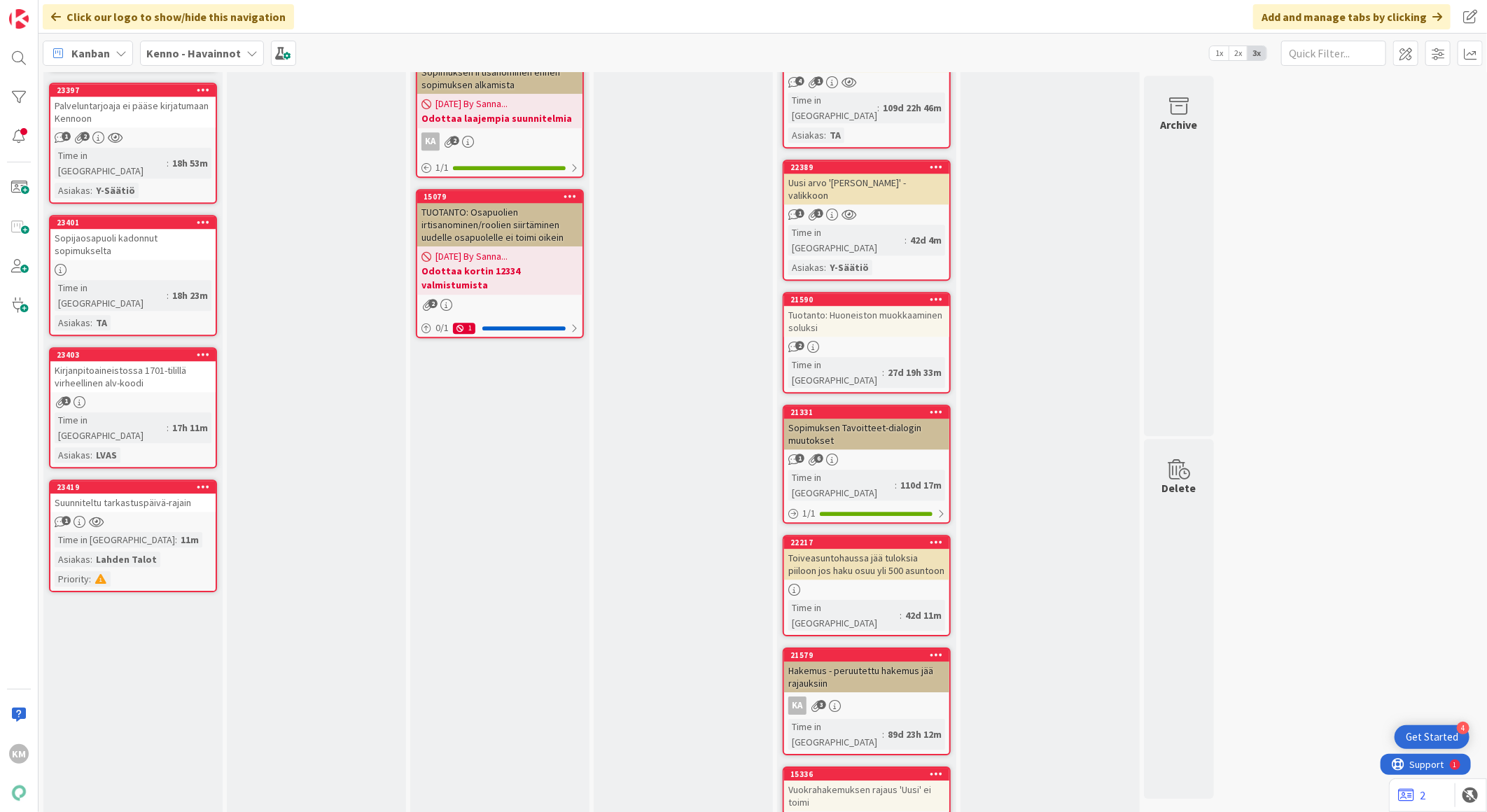
scroll to position [2495, 0]
